Goal: Communication & Community: Answer question/provide support

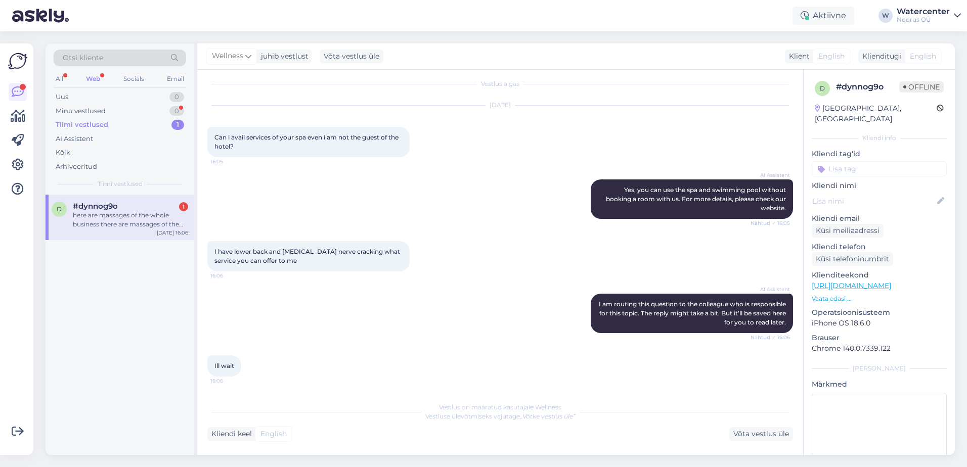
scroll to position [201, 0]
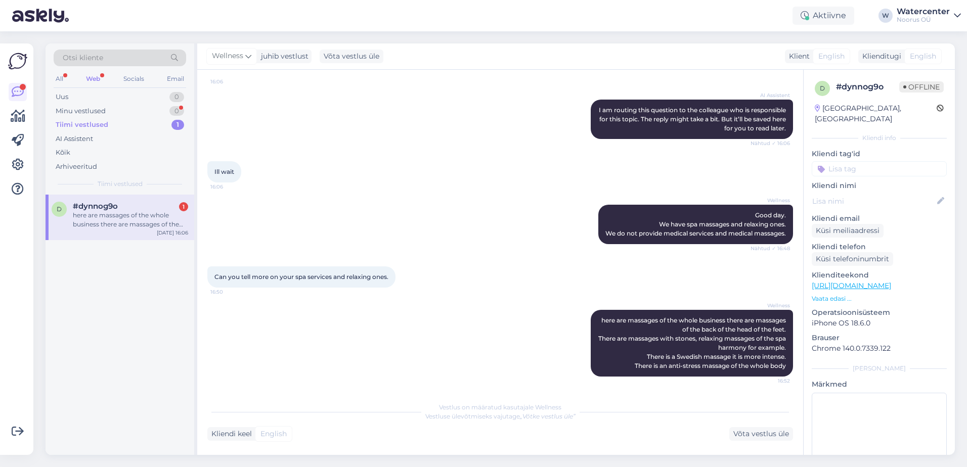
click at [176, 201] on div "d #dynnog9o 1 here are massages of the whole business there are massages of the…" at bounding box center [120, 218] width 149 height 46
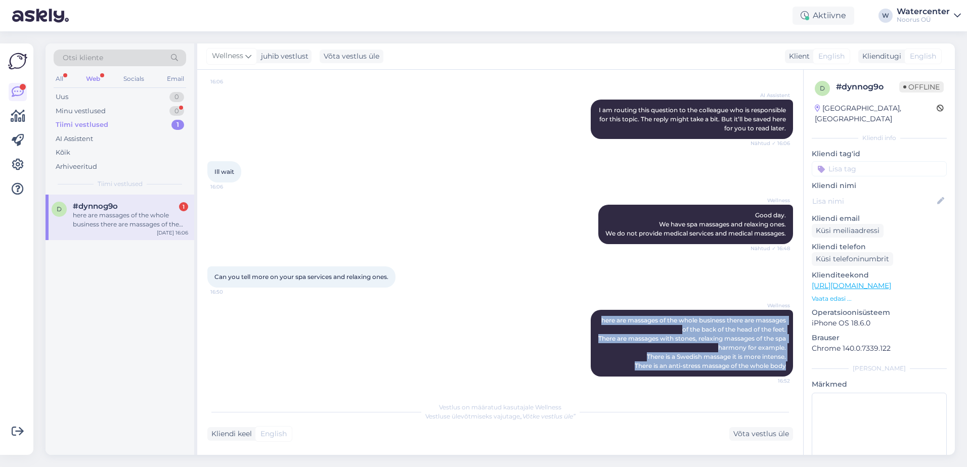
drag, startPoint x: 617, startPoint y: 320, endPoint x: 792, endPoint y: 377, distance: 184.5
click at [792, 377] on div "Vestlus algas [DATE] Can i avail services of your spa even i am not the guest o…" at bounding box center [504, 234] width 595 height 308
copy span "here are massages of the whole business there are massages of the back of the h…"
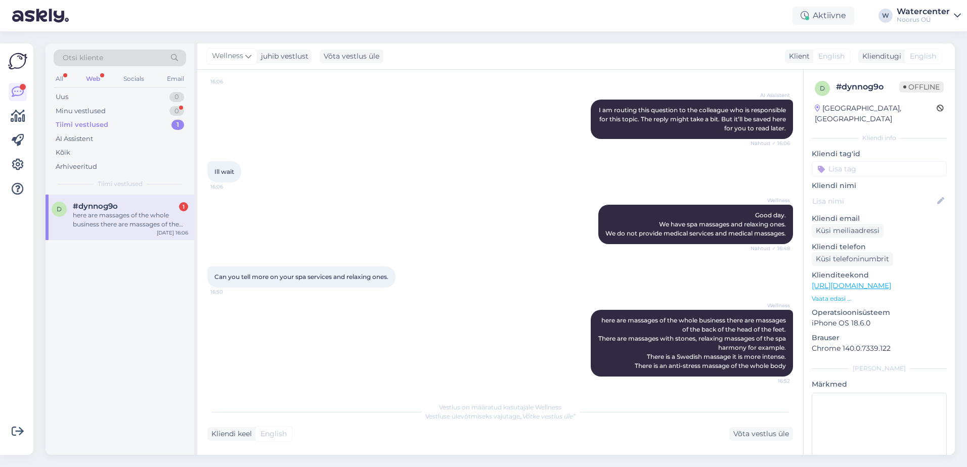
click at [527, 295] on div "Can you tell more on your spa services and relaxing ones. 16:50" at bounding box center [499, 276] width 585 height 43
click at [779, 440] on div "Võta vestlus üle" at bounding box center [761, 434] width 64 height 14
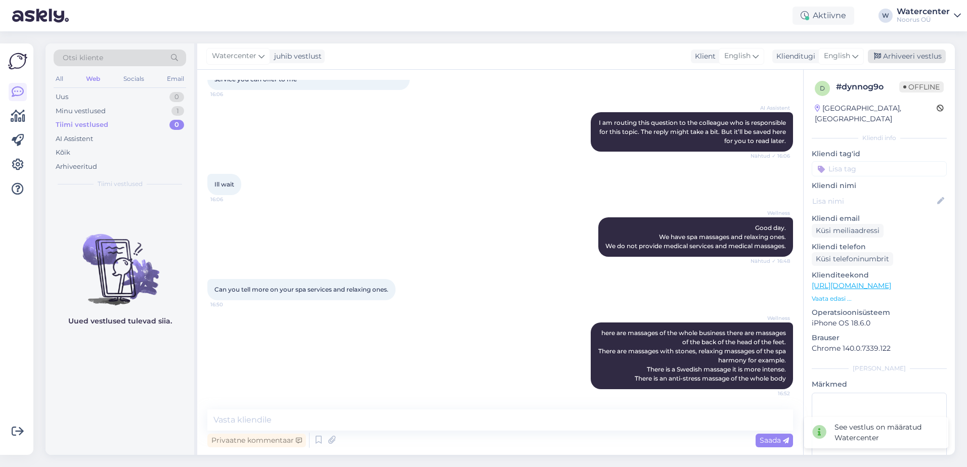
click at [887, 58] on div "Arhiveeri vestlus" at bounding box center [907, 57] width 78 height 14
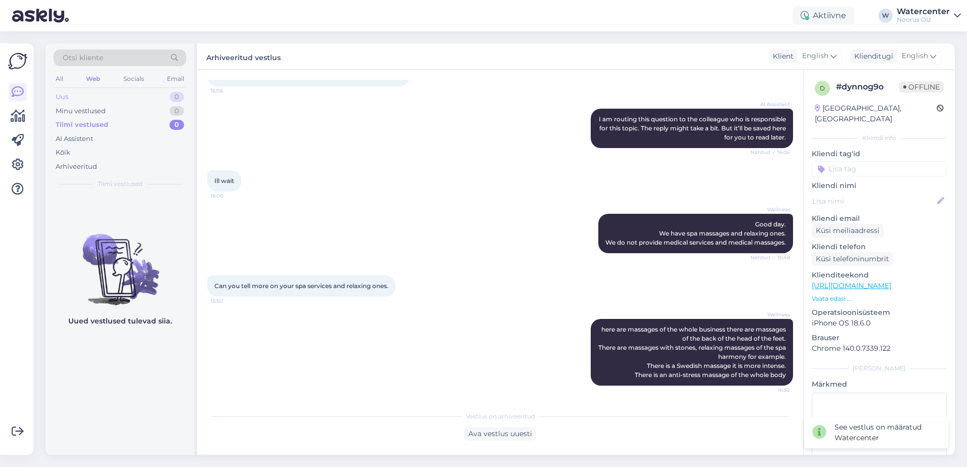
click at [93, 91] on div "Uus 0" at bounding box center [120, 97] width 132 height 14
click at [92, 109] on div "Minu vestlused" at bounding box center [81, 111] width 50 height 10
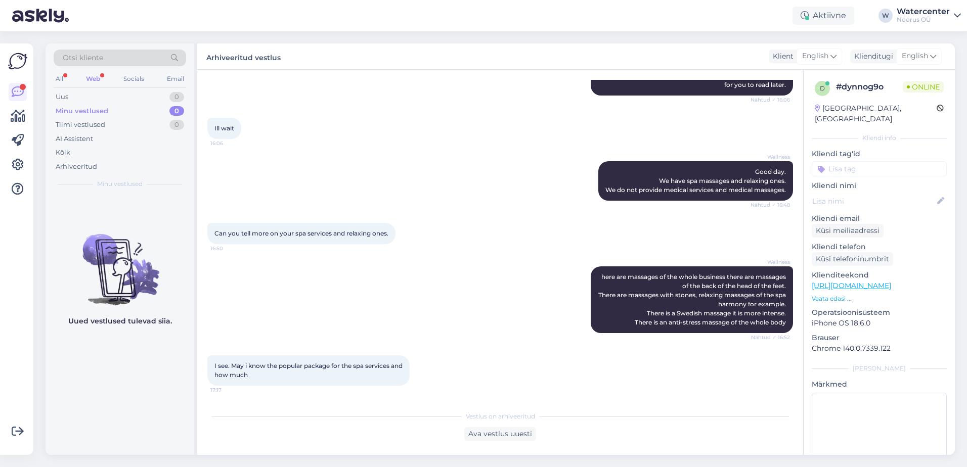
scroll to position [306, 0]
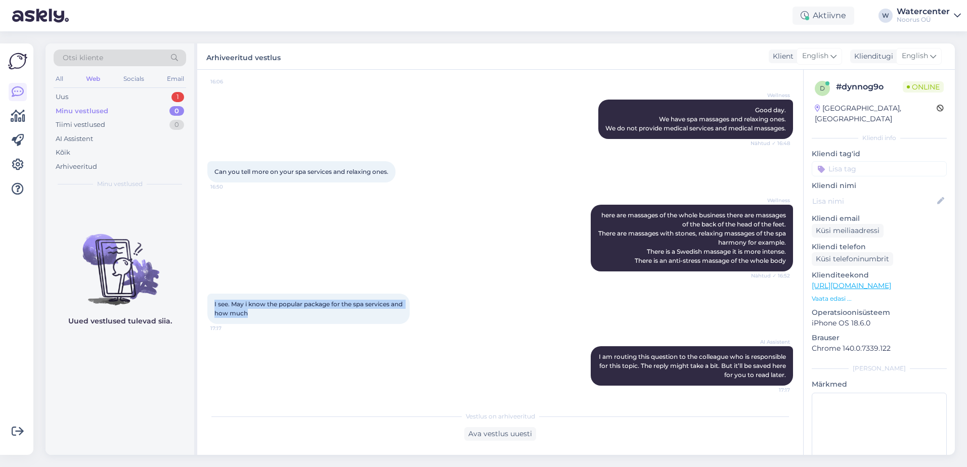
drag, startPoint x: 214, startPoint y: 304, endPoint x: 267, endPoint y: 315, distance: 54.3
click at [267, 315] on div "I see. May i know the popular package for the spa services and how much 17:17" at bounding box center [308, 309] width 202 height 30
copy span "I see. May i know the popular package for the spa services and how much"
click at [509, 434] on div "Ava vestlus uuesti" at bounding box center [500, 434] width 72 height 14
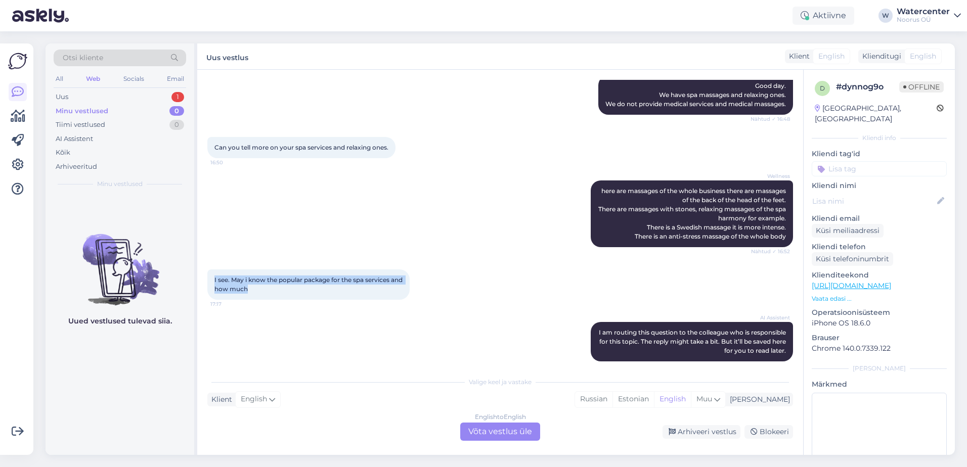
scroll to position [340, 0]
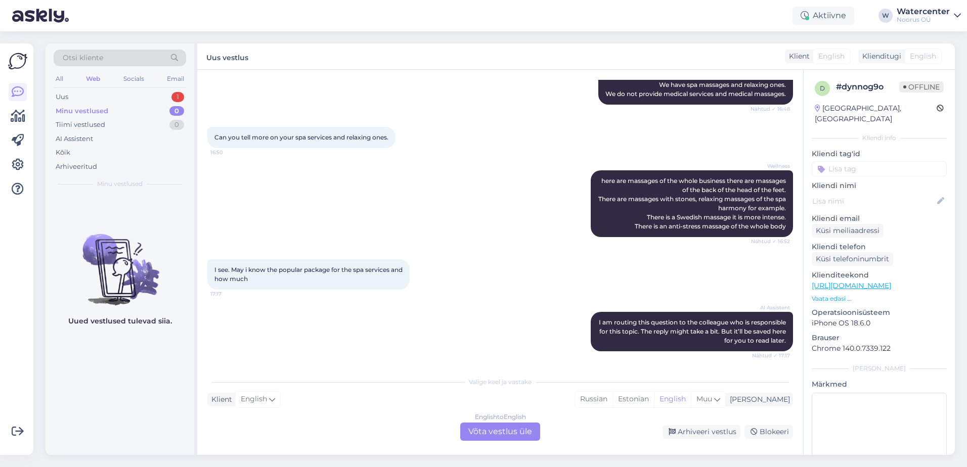
click at [500, 433] on div "English to English Võta vestlus üle" at bounding box center [500, 432] width 80 height 18
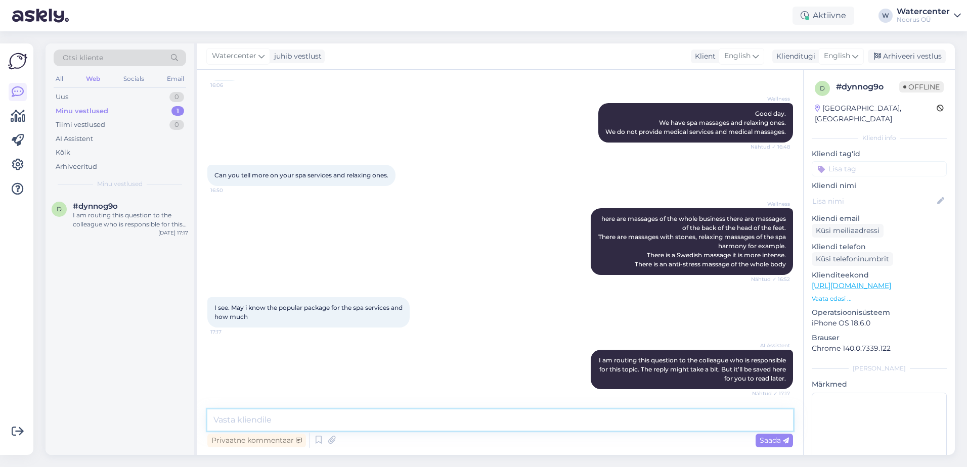
click at [461, 427] on textarea at bounding box center [499, 420] width 585 height 21
paste textarea "Classic Swedish massage 45 minutes - 55 euros Spa harmony 50 minutes - 50 euros."
type textarea "Classic Swedish massage 45 minutes - 55 euros Spa harmony 50 minutes - 50 euros."
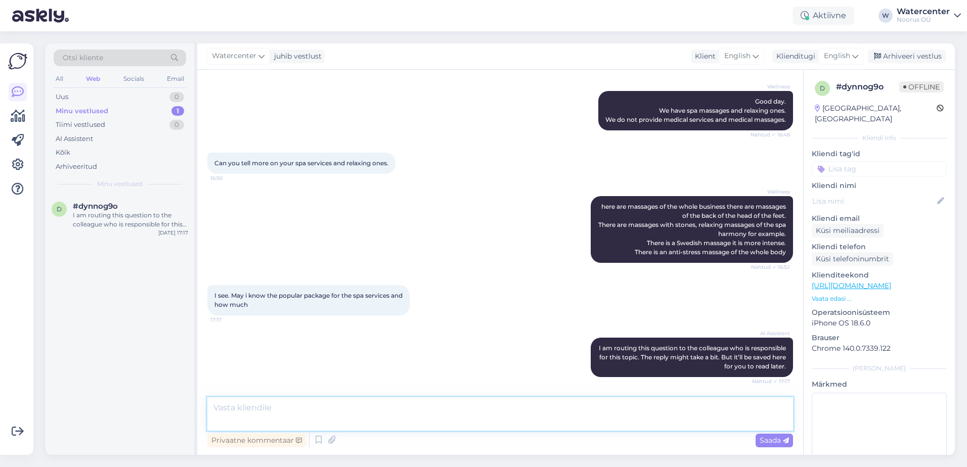
scroll to position [355, 0]
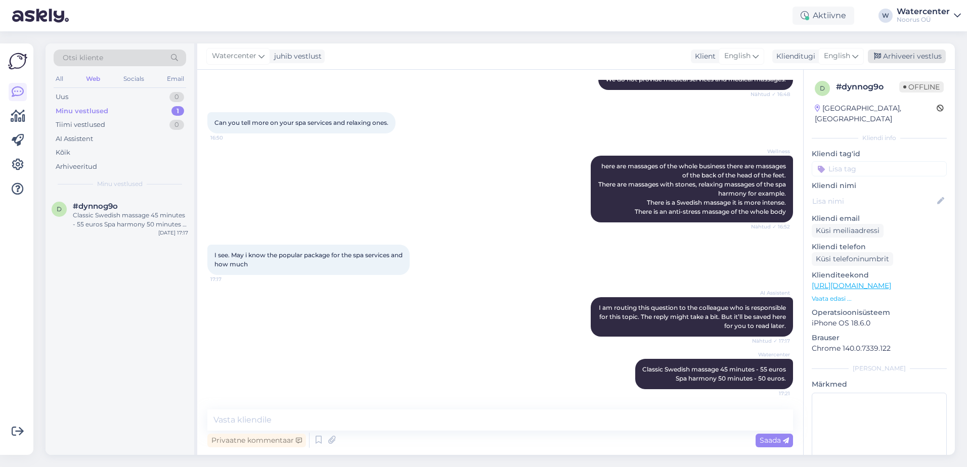
click at [902, 63] on div "Arhiveeri vestlus" at bounding box center [907, 57] width 78 height 14
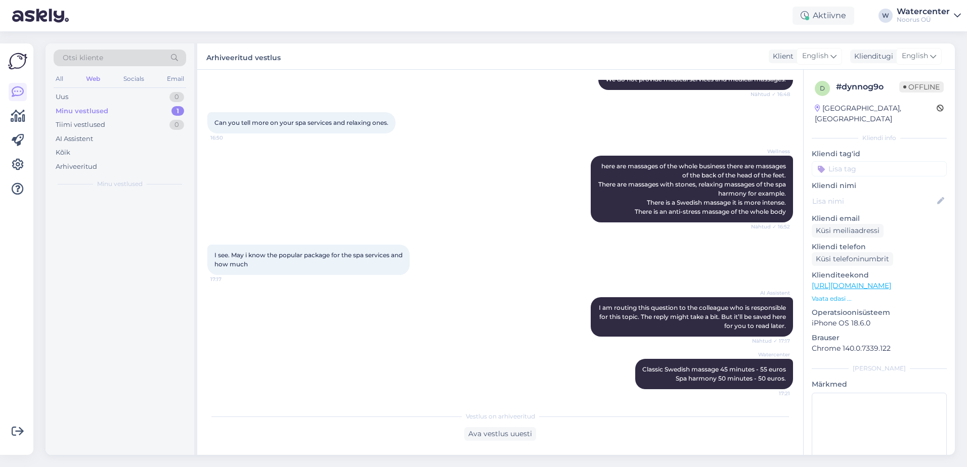
scroll to position [358, 0]
